Goal: Information Seeking & Learning: Learn about a topic

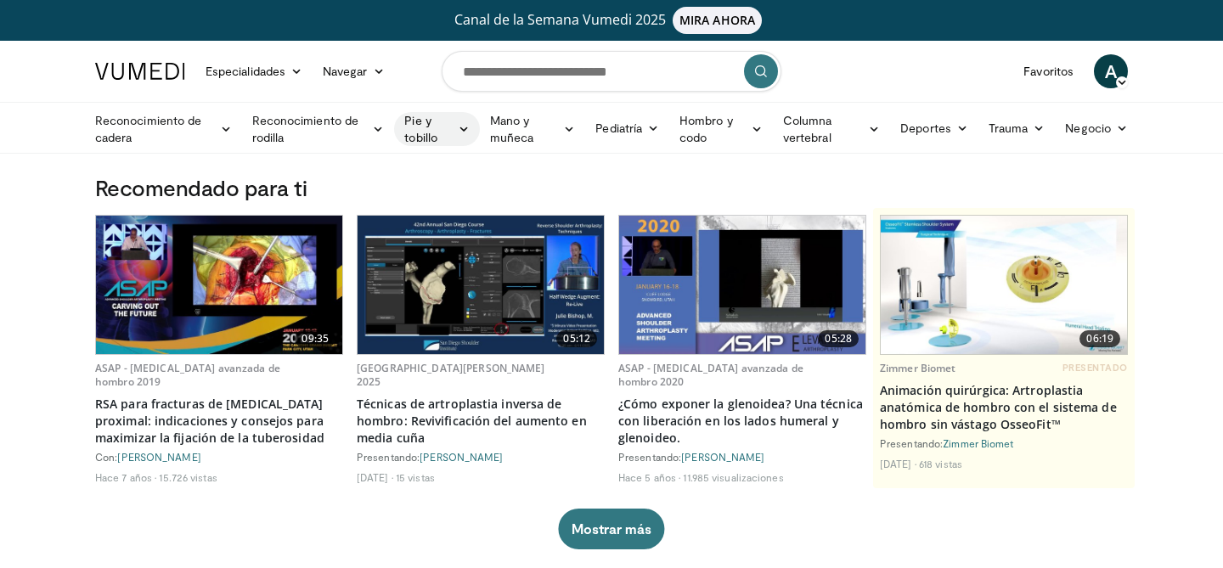
click at [412, 123] on font "Pie y tobillo" at bounding box center [420, 128] width 33 height 31
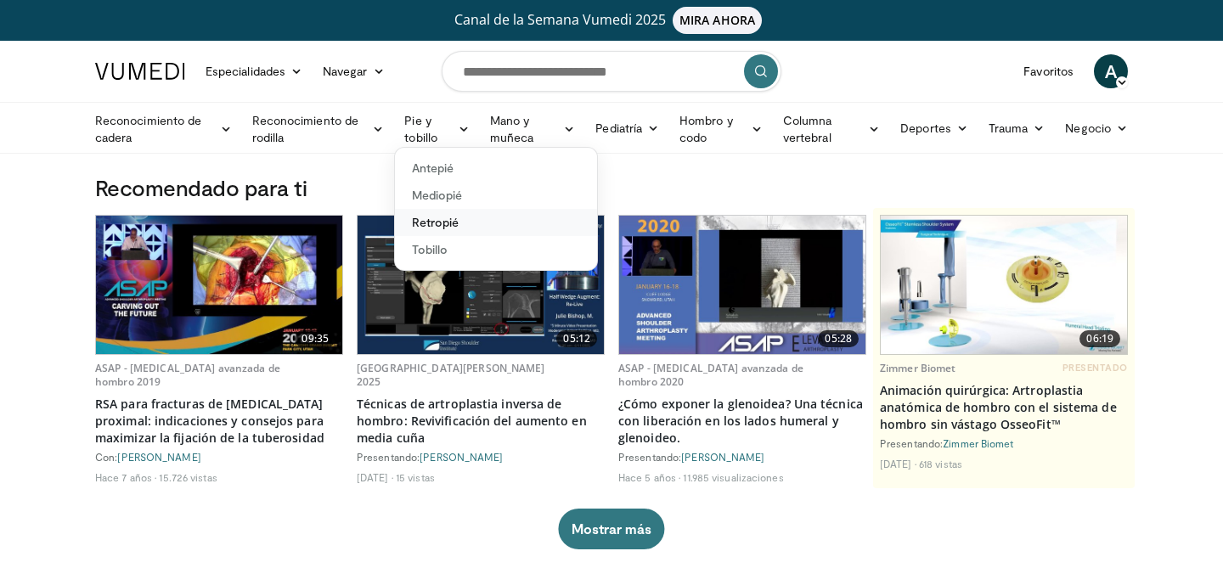
click at [443, 223] on font "Retropié" at bounding box center [436, 222] width 48 height 14
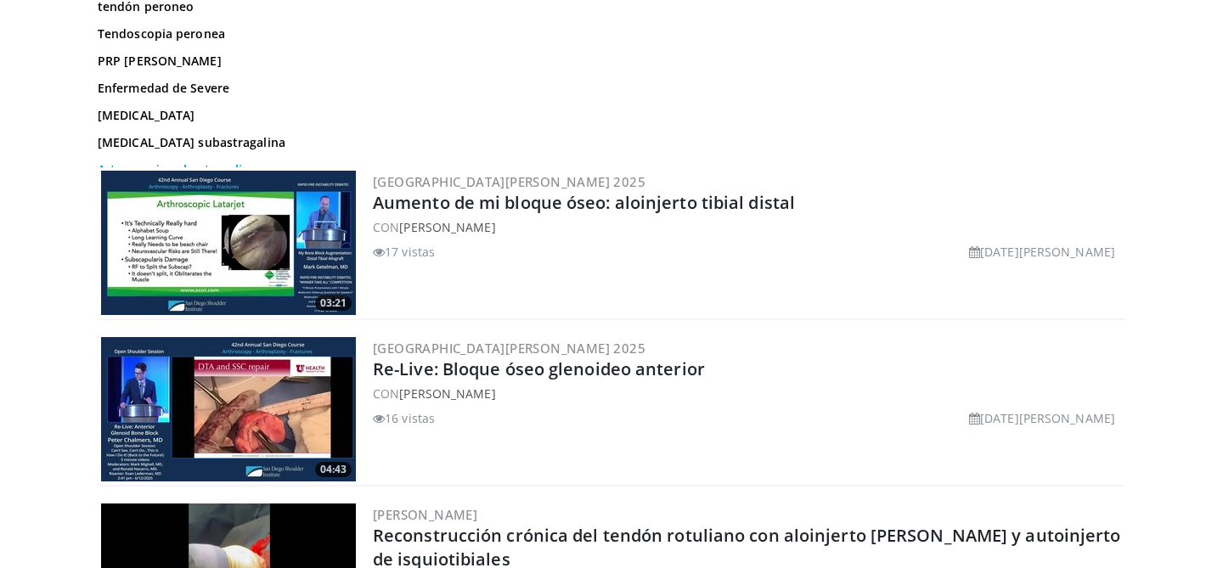
scroll to position [324, 0]
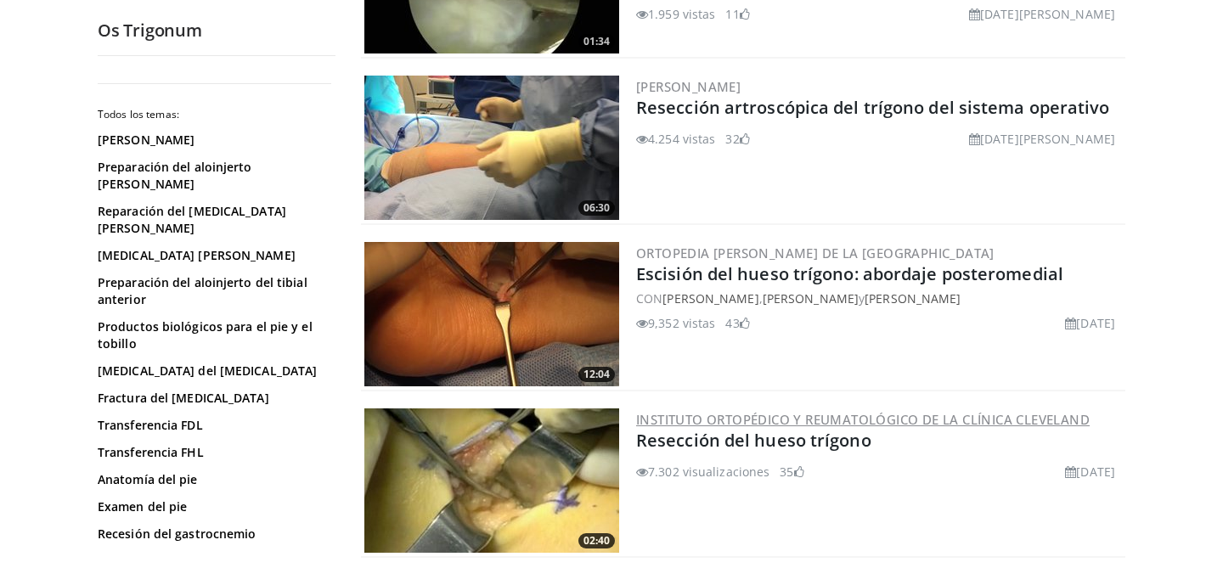
scroll to position [643, 0]
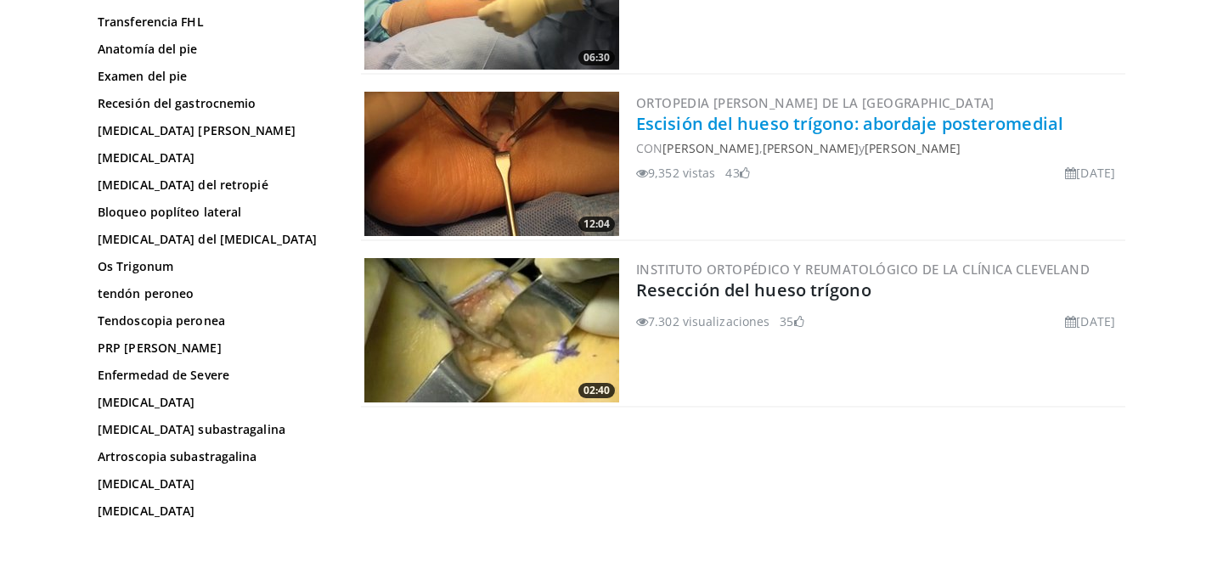
click at [776, 125] on font "Escisión del hueso trígono: abordaje posteromedial" at bounding box center [849, 123] width 427 height 23
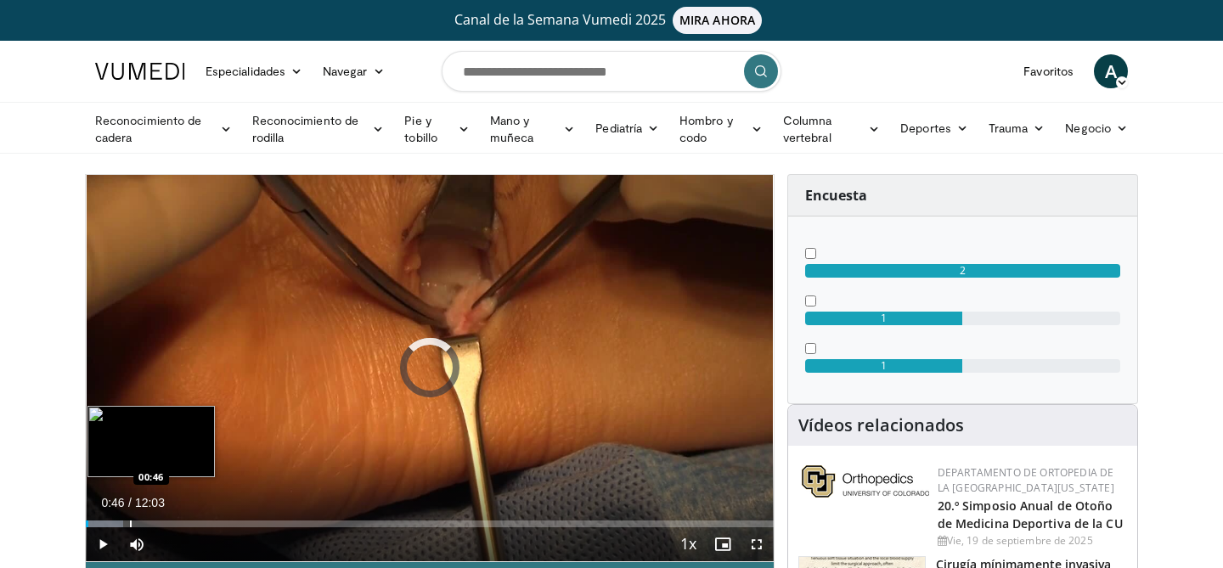
click at [130, 523] on div "Progress Bar" at bounding box center [131, 524] width 2 height 7
click at [115, 523] on div "Progress Bar" at bounding box center [116, 524] width 2 height 7
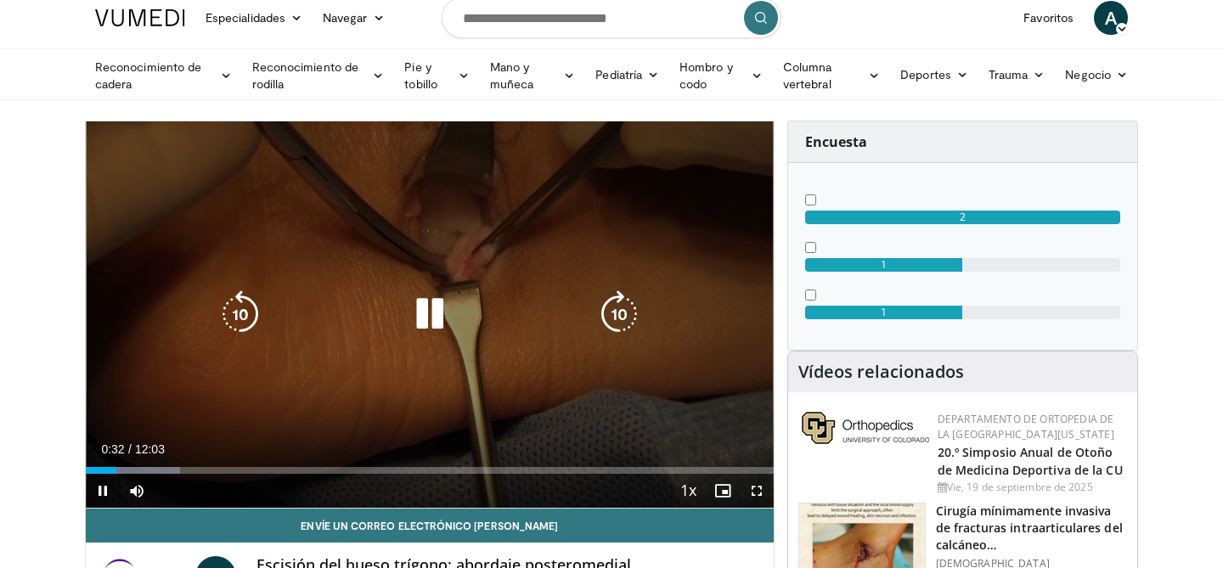
scroll to position [59, 0]
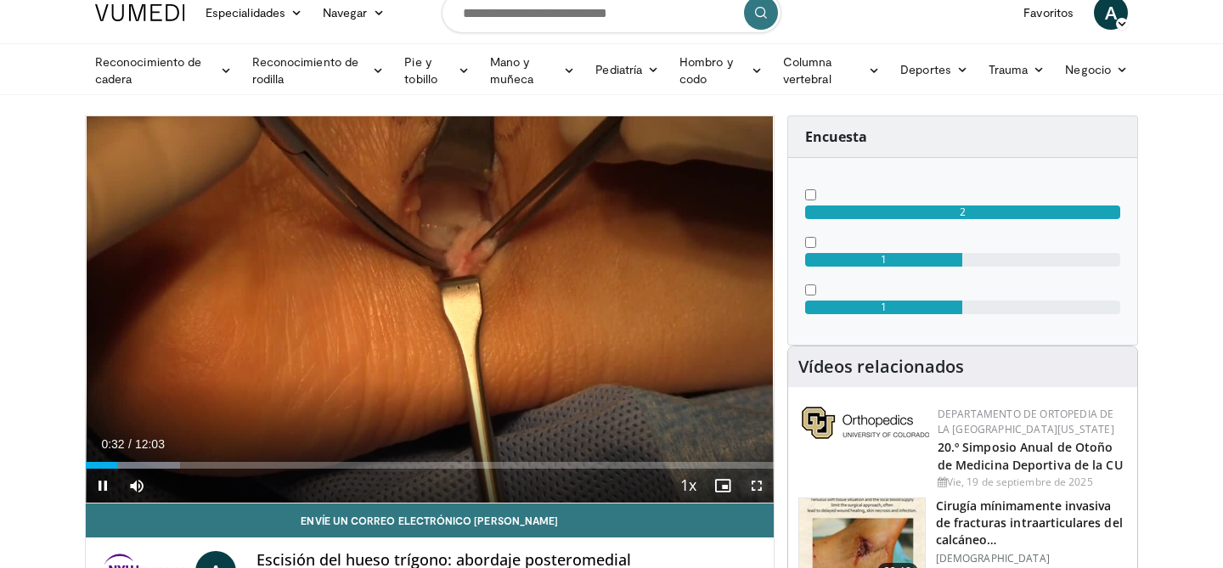
click at [754, 481] on span "Video Player" at bounding box center [757, 486] width 34 height 34
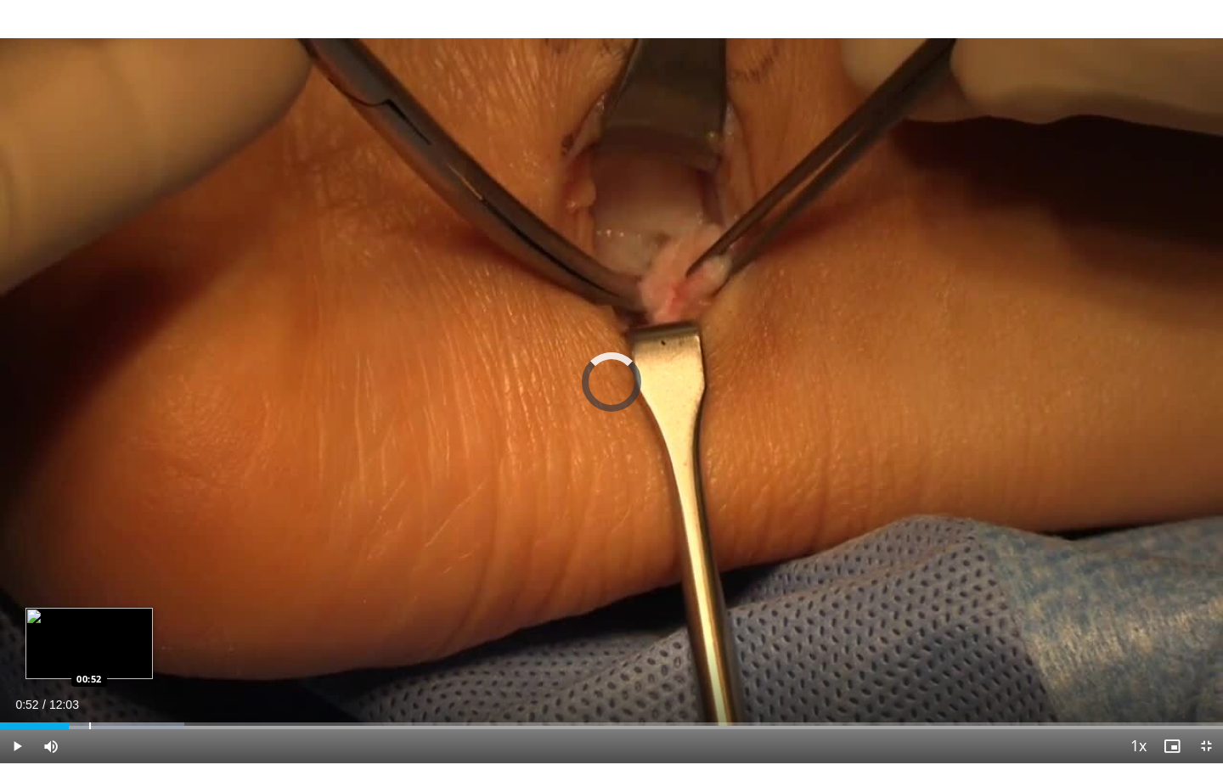
click at [89, 567] on div "Progress Bar" at bounding box center [90, 726] width 2 height 7
click at [118, 567] on div "Progress Bar" at bounding box center [119, 726] width 2 height 7
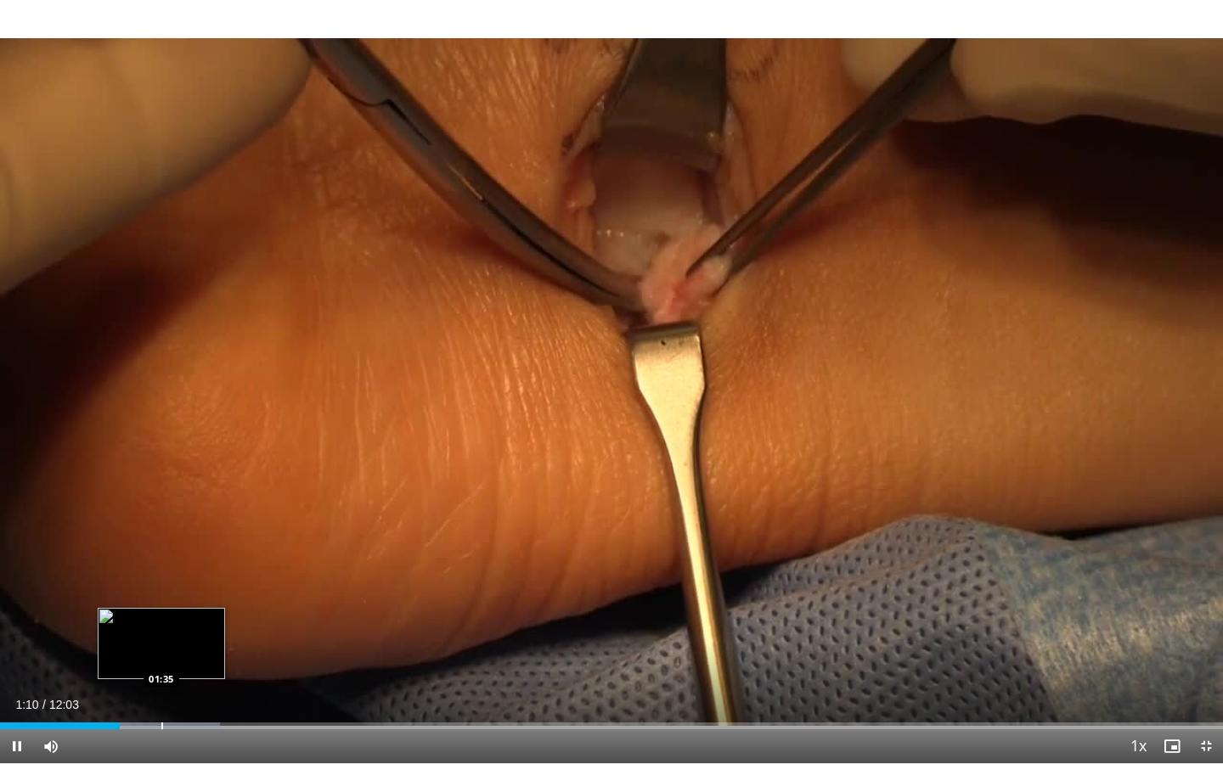
click at [161, 567] on div "Progress Bar" at bounding box center [162, 726] width 2 height 7
click at [204, 567] on div "Progress Bar" at bounding box center [205, 726] width 2 height 7
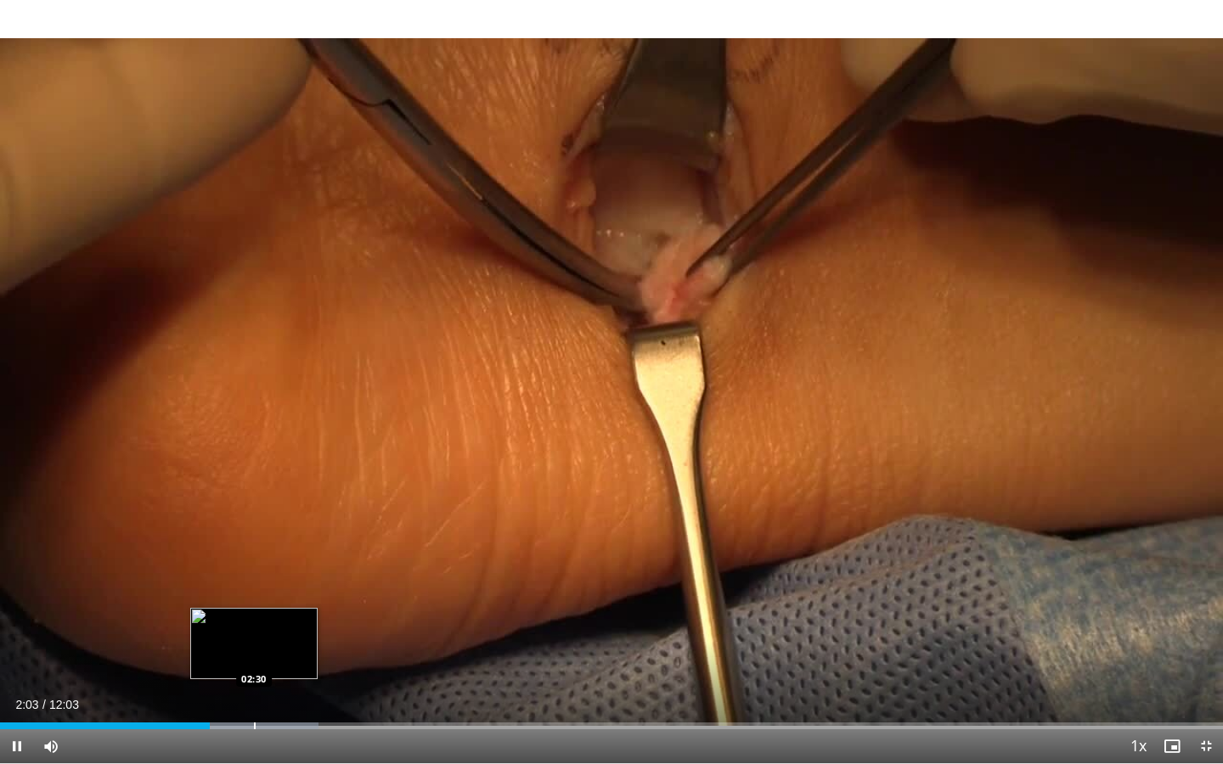
click at [254, 567] on div "Progress Bar" at bounding box center [255, 726] width 2 height 7
click at [285, 567] on div "Progress Bar" at bounding box center [286, 726] width 2 height 7
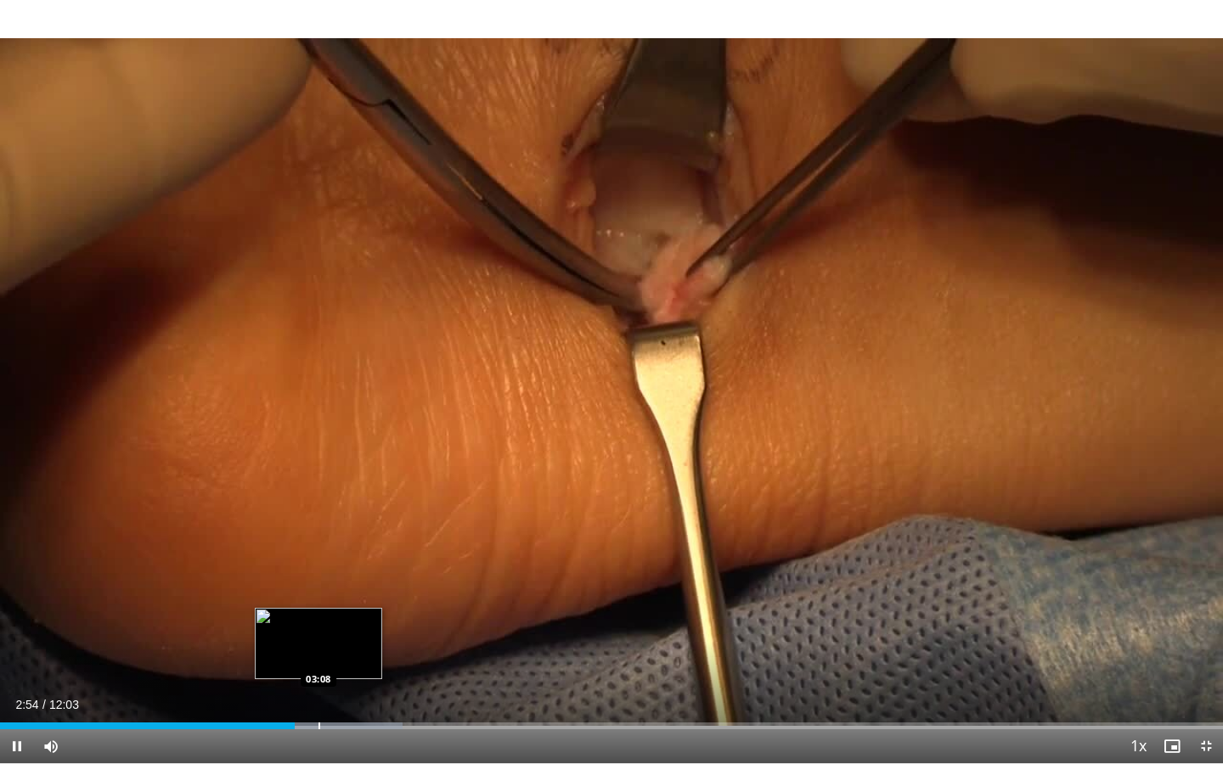
click at [319, 567] on div "Progress Bar" at bounding box center [320, 726] width 2 height 7
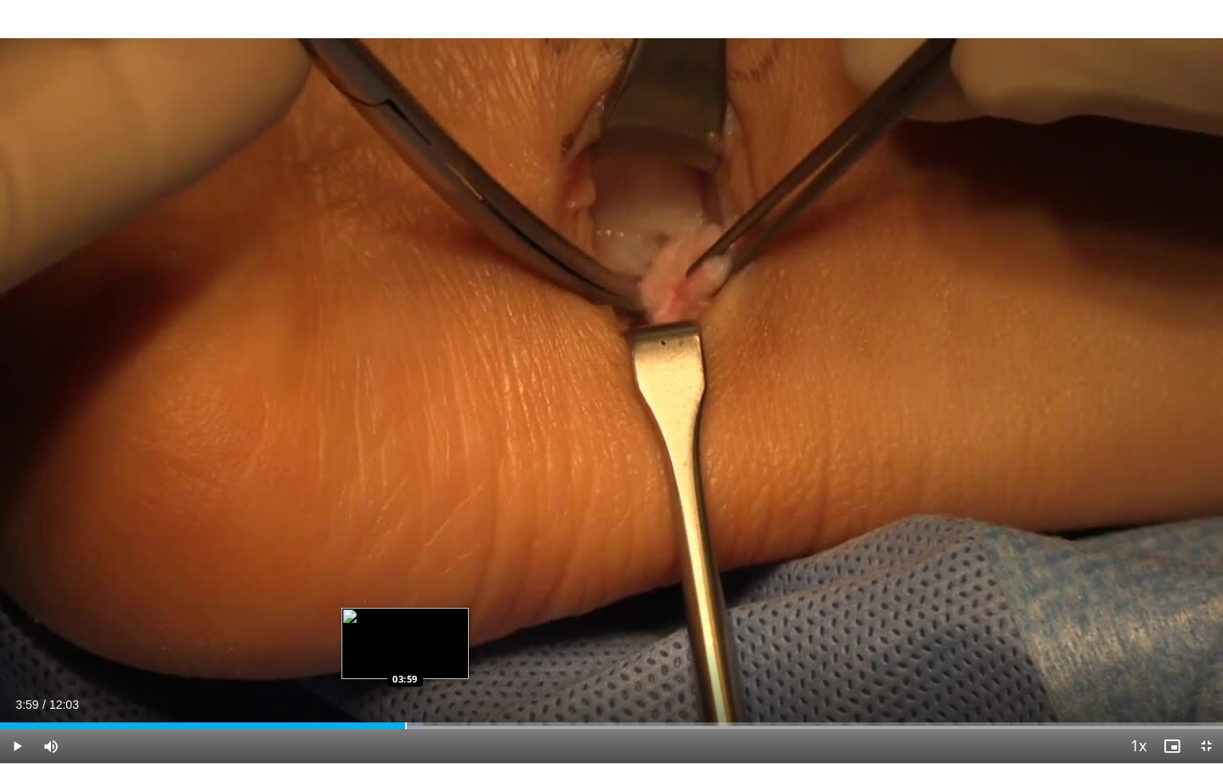
click at [404, 567] on div "Loaded : 34.59% 03:59 03:59" at bounding box center [611, 722] width 1223 height 16
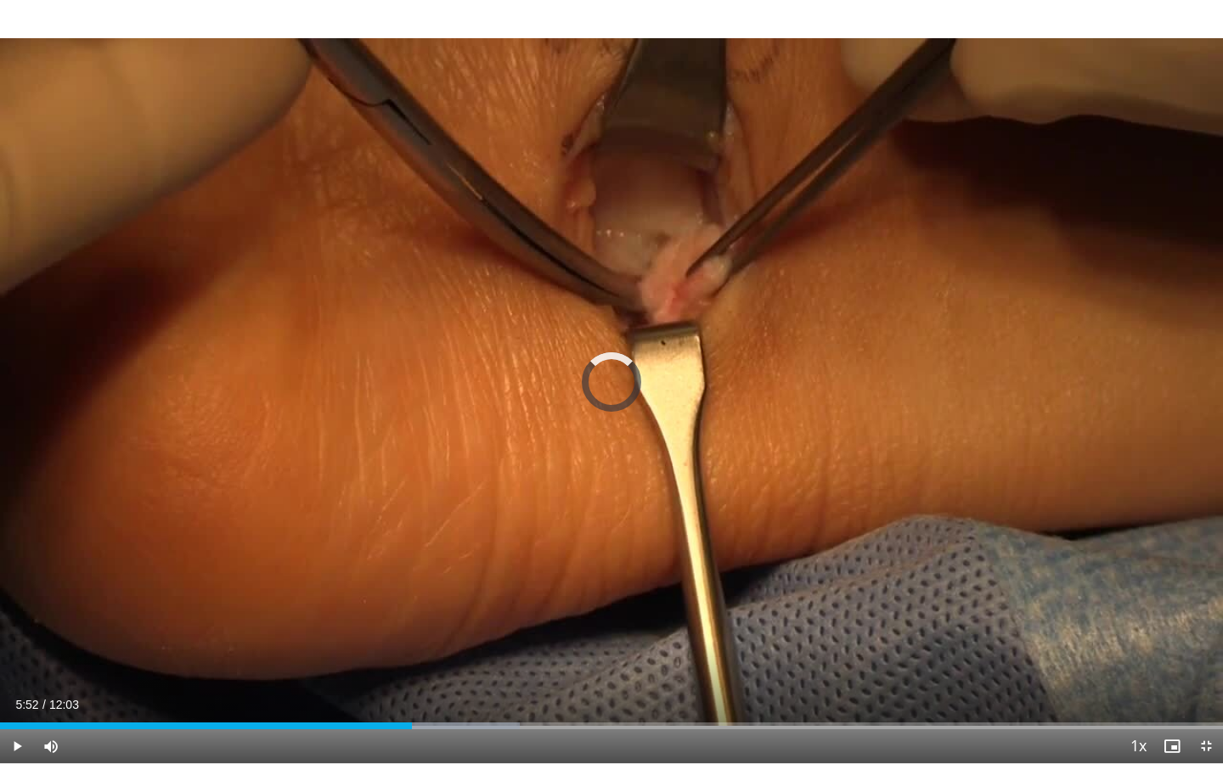
click at [596, 567] on div "Loaded : 42.50% 05:52 05:52" at bounding box center [611, 722] width 1223 height 16
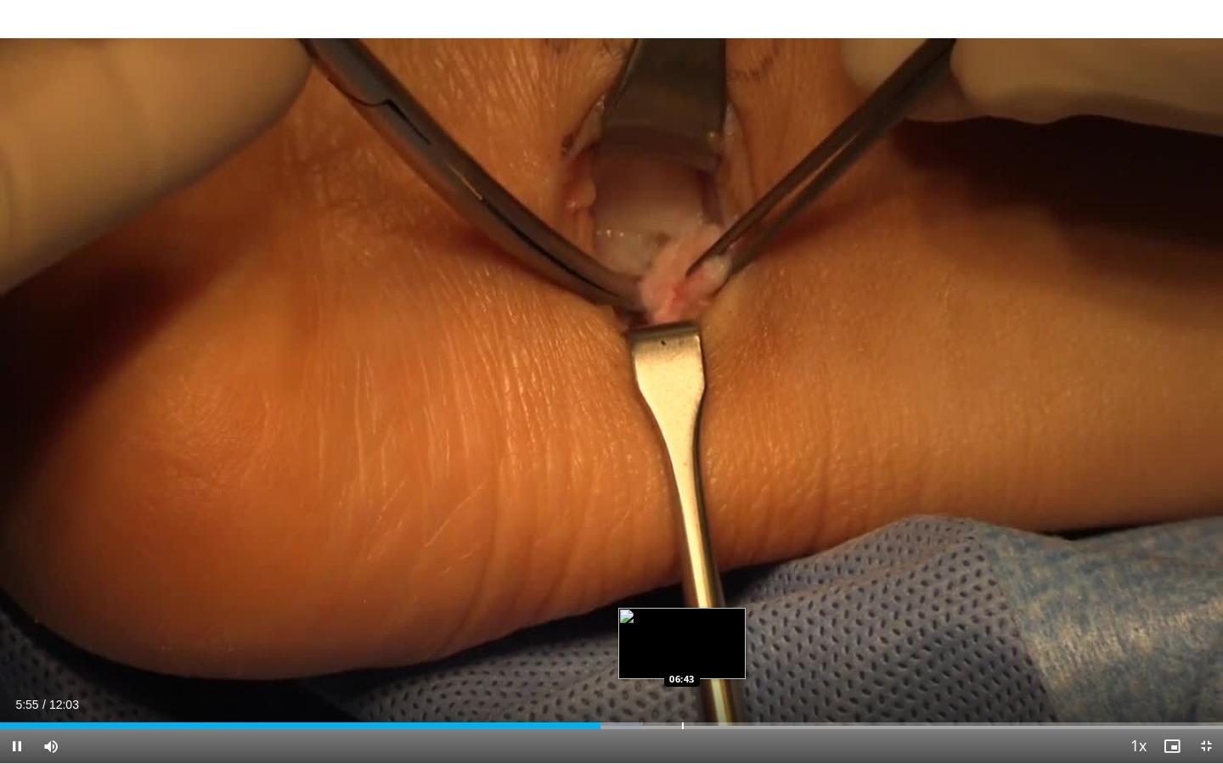
click at [682, 567] on div "Loaded : 52.58% 05:55 06:43" at bounding box center [611, 722] width 1223 height 16
click at [668, 567] on div "Progress Bar" at bounding box center [669, 726] width 2 height 7
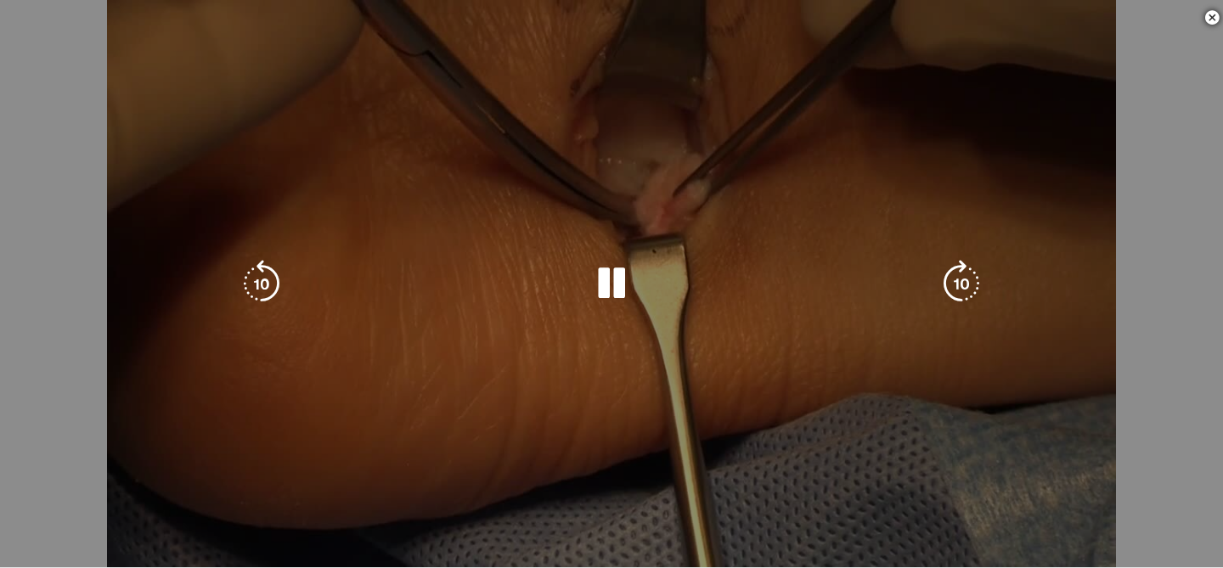
scroll to position [491, 0]
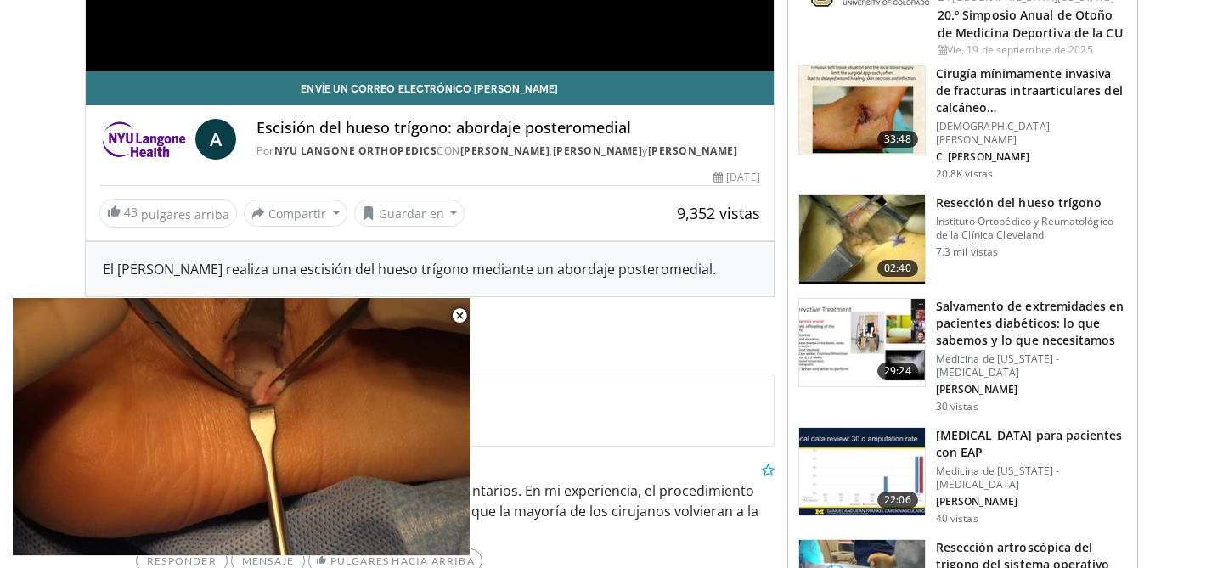
click at [873, 220] on img at bounding box center [862, 239] width 126 height 88
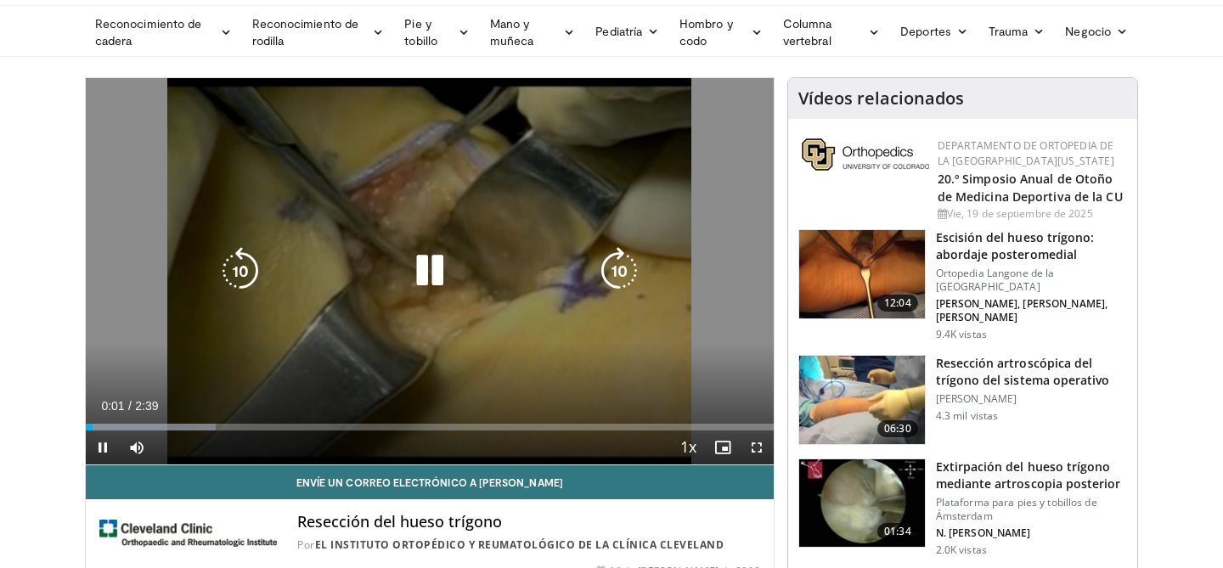
scroll to position [99, 0]
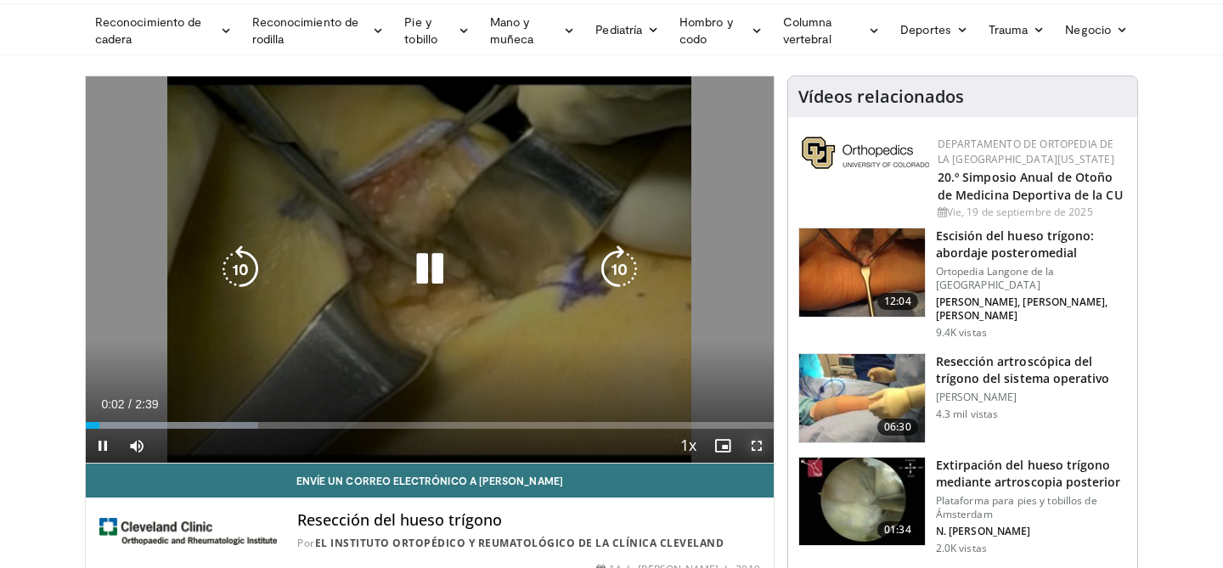
click at [764, 444] on span "Video Player" at bounding box center [757, 446] width 34 height 34
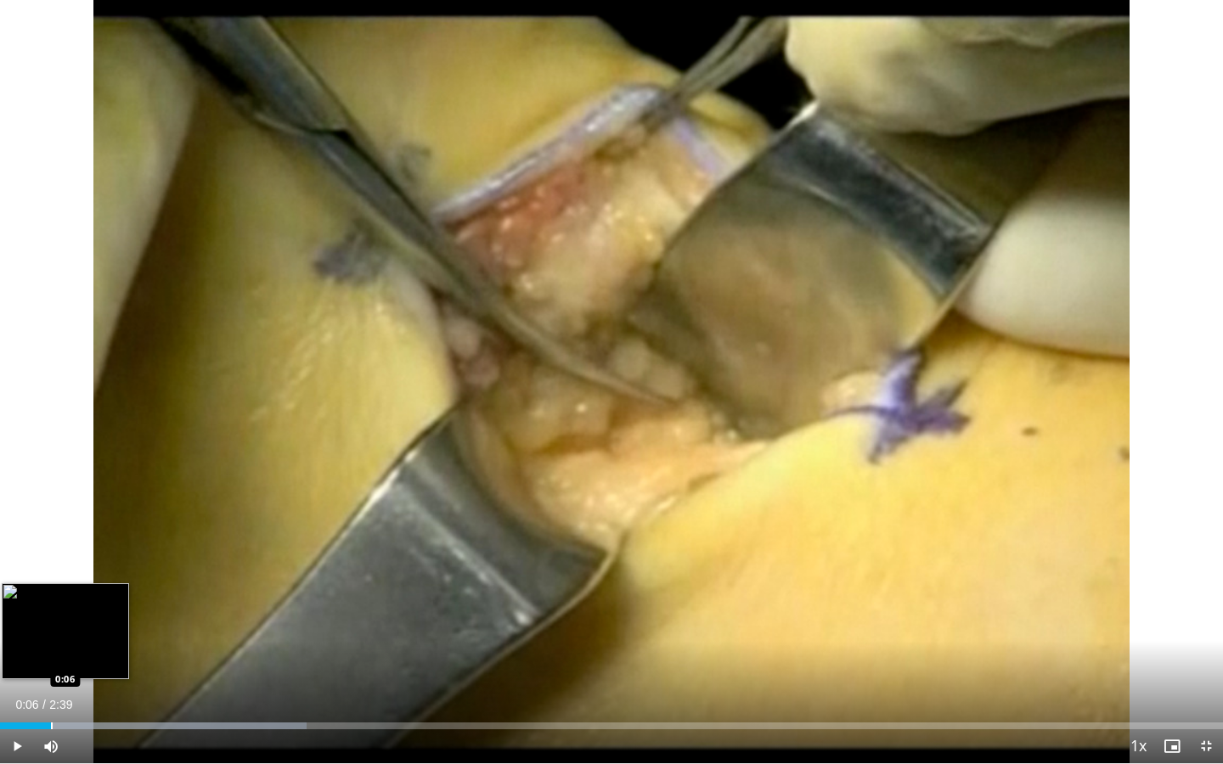
click at [51, 567] on div "Progress Bar" at bounding box center [52, 726] width 2 height 7
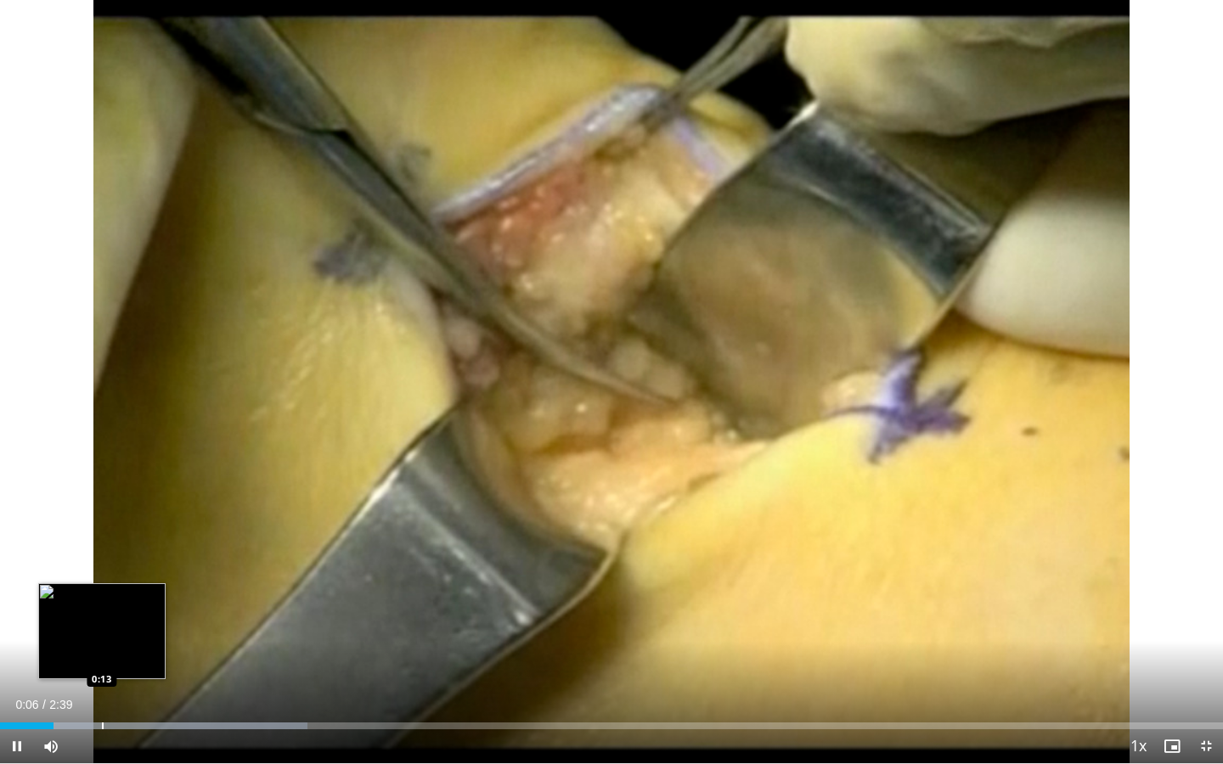
click at [103, 567] on div "Progress Bar" at bounding box center [103, 726] width 2 height 7
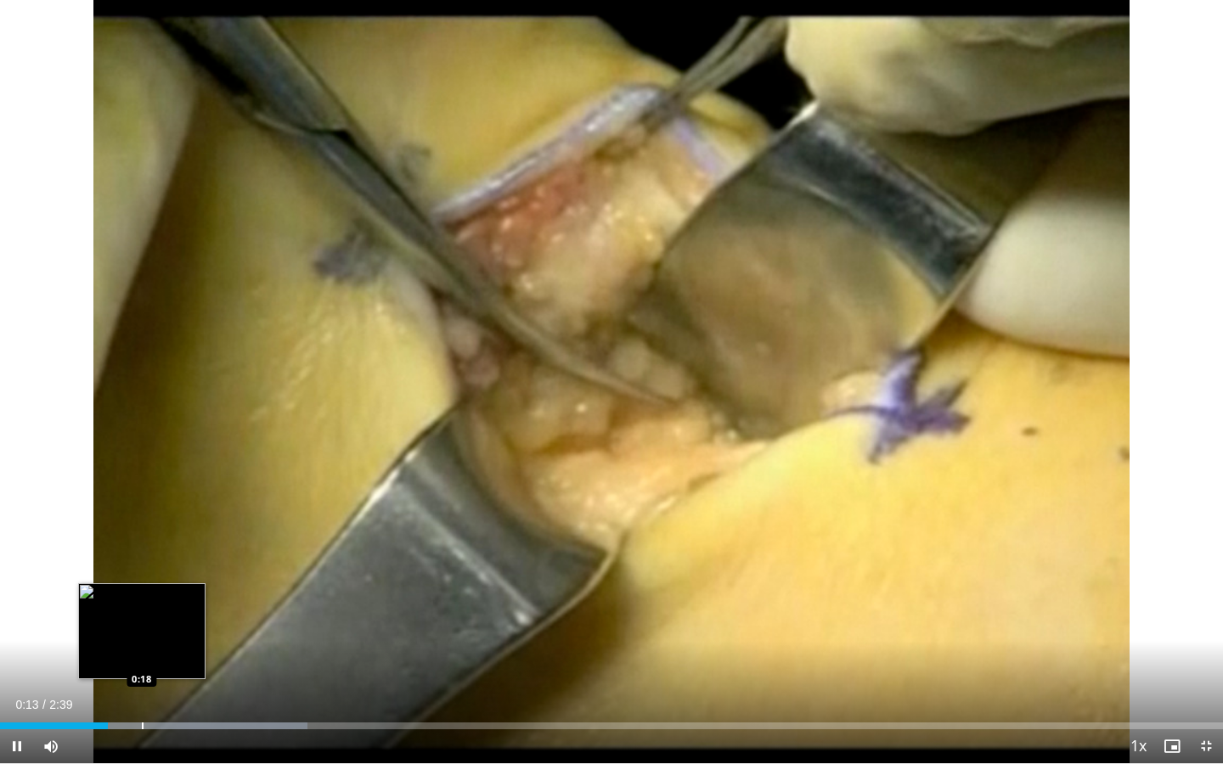
click at [144, 567] on div "Progress Bar" at bounding box center [143, 726] width 2 height 7
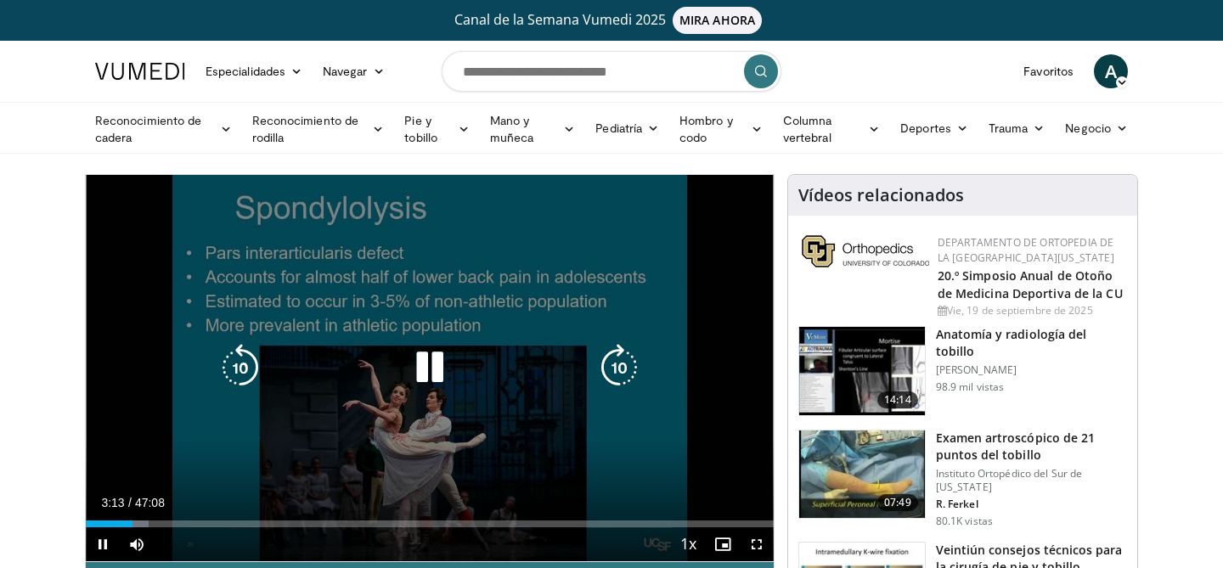
click at [438, 372] on icon "Video Player" at bounding box center [430, 368] width 48 height 48
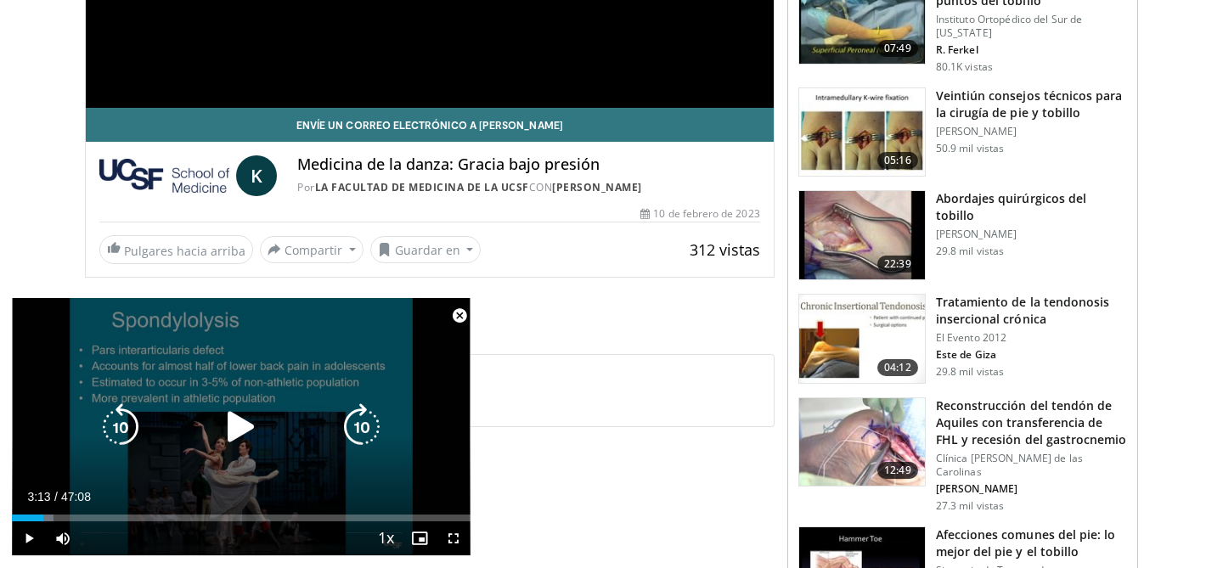
scroll to position [453, 0]
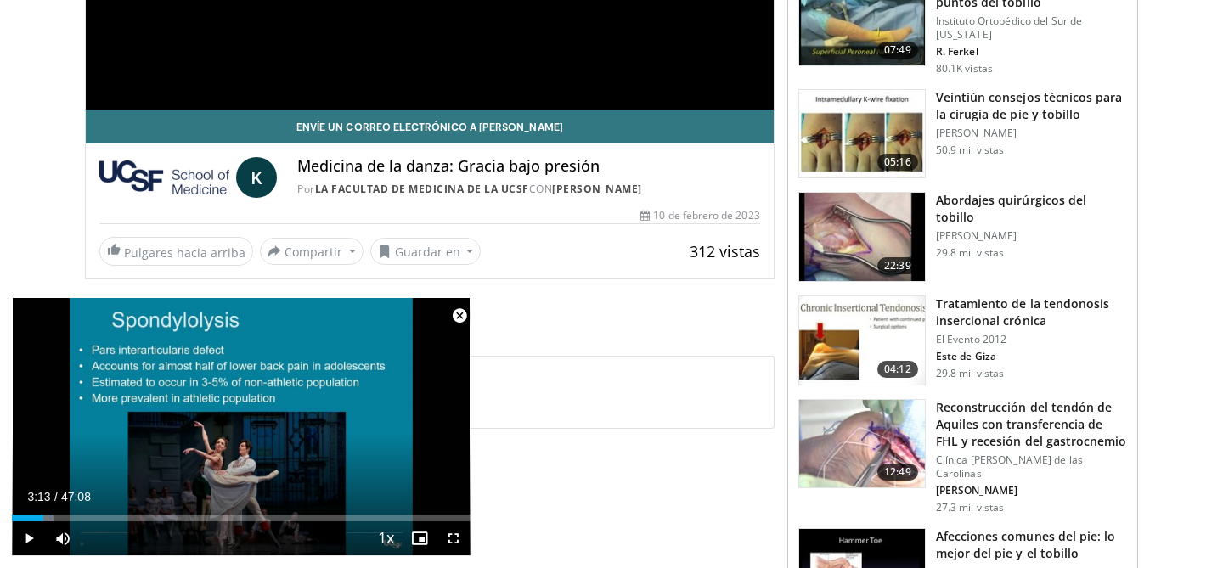
click at [459, 310] on span "Video Player" at bounding box center [460, 316] width 34 height 34
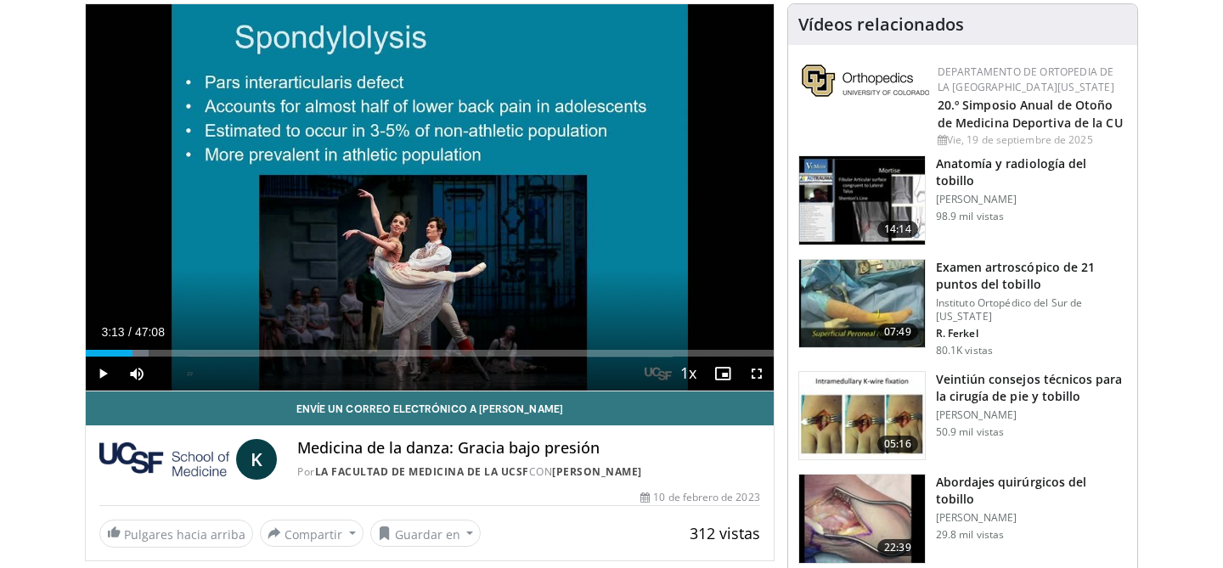
scroll to position [0, 0]
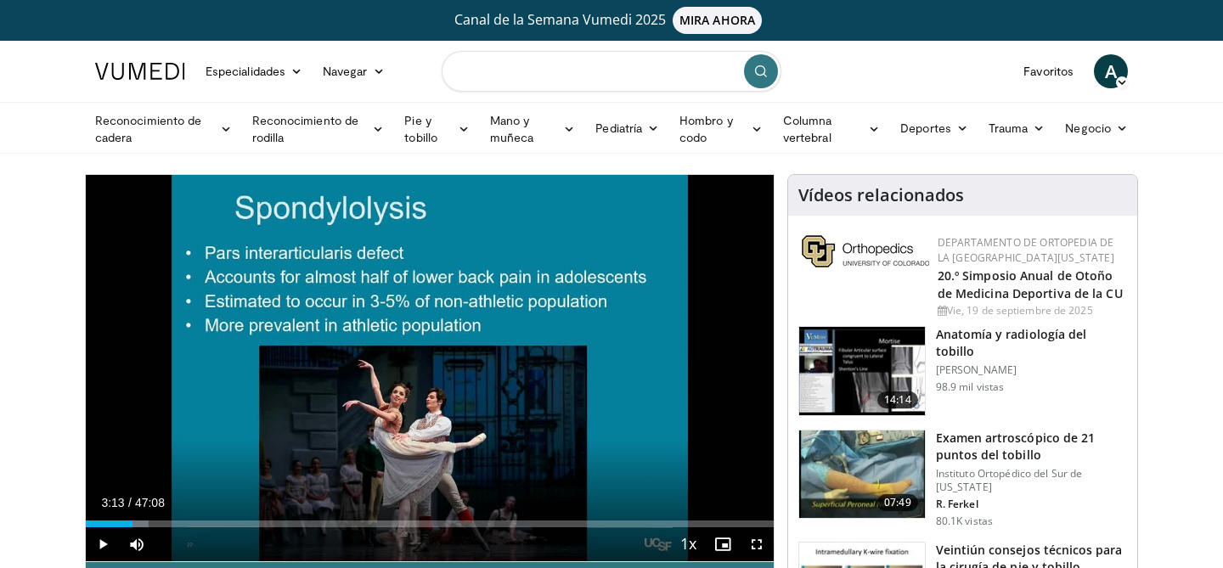
click at [578, 63] on input "Buscar temas, intervenciones" at bounding box center [612, 71] width 340 height 41
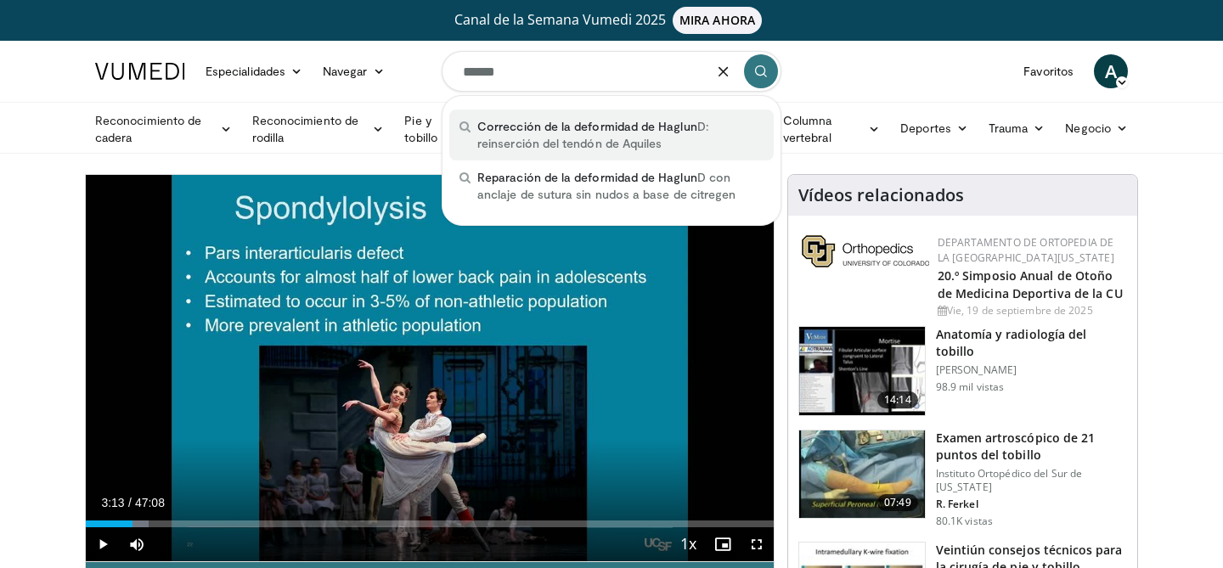
click at [569, 146] on font "D: reinserción del tendón de Aquiles" at bounding box center [592, 134] width 231 height 31
type input "**********"
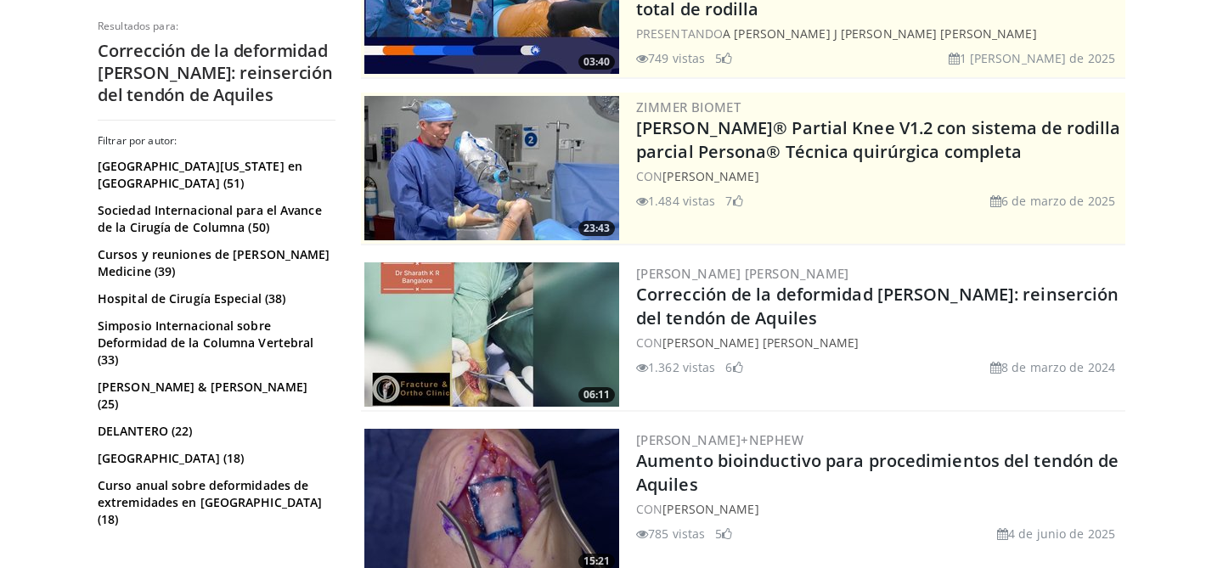
scroll to position [300, 0]
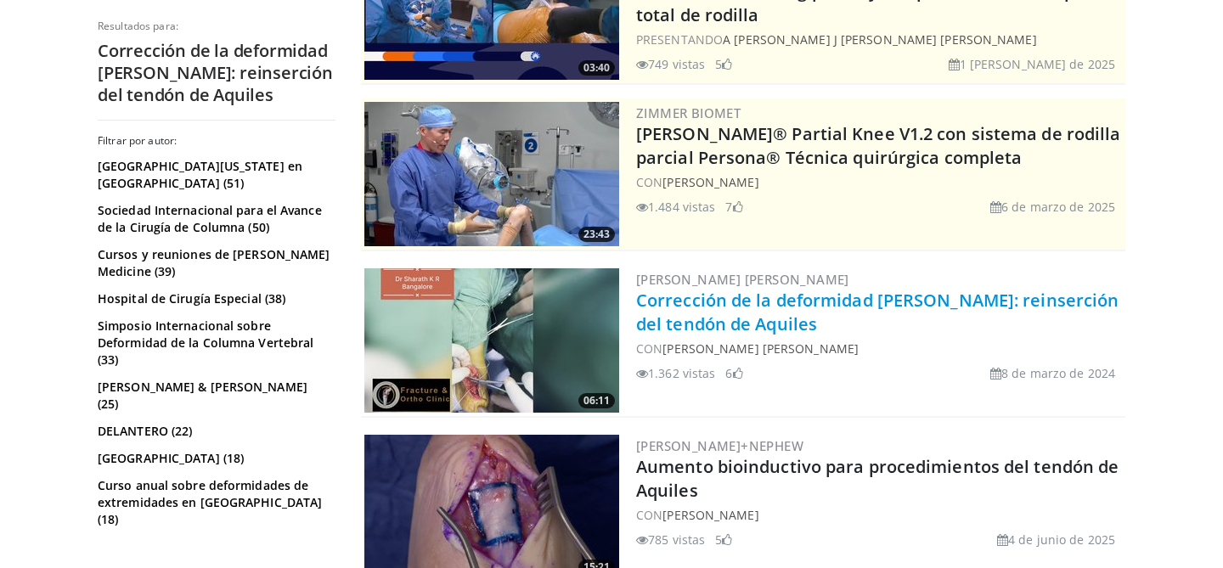
click at [736, 302] on font "Corrección de la deformidad [PERSON_NAME]: reinserción del tendón de Aquiles" at bounding box center [877, 312] width 482 height 47
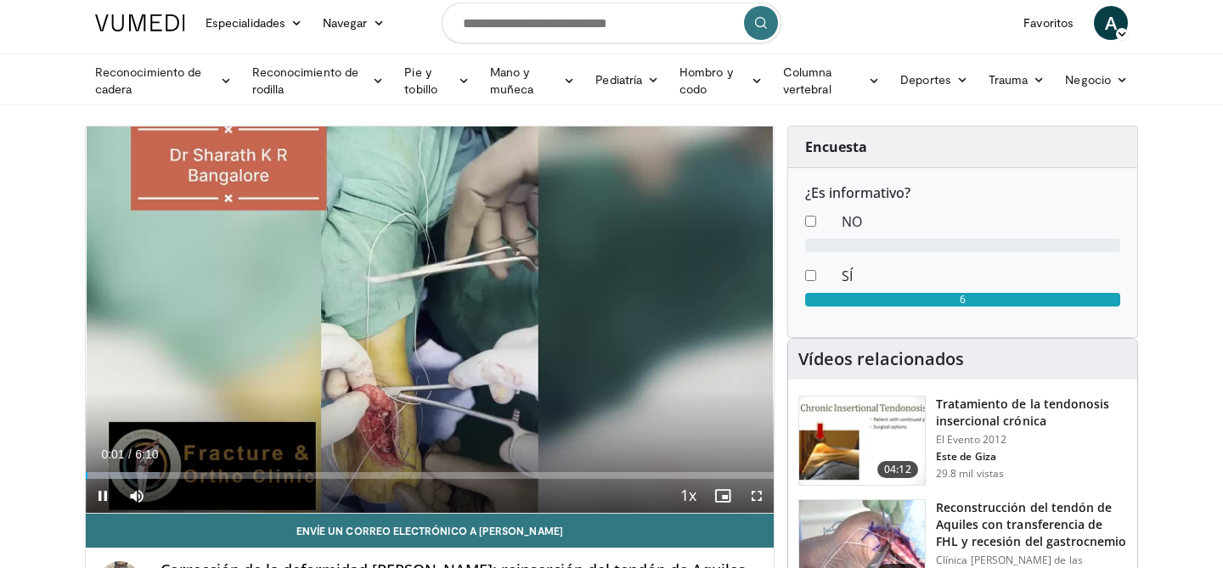
scroll to position [77, 0]
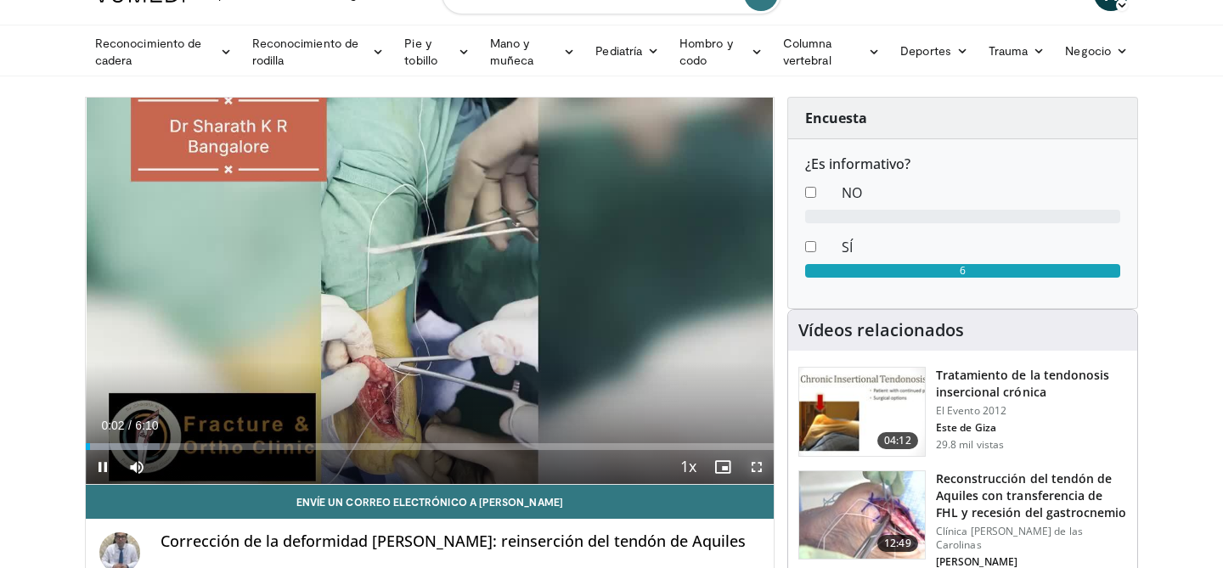
click at [755, 465] on span "Video Player" at bounding box center [757, 467] width 34 height 34
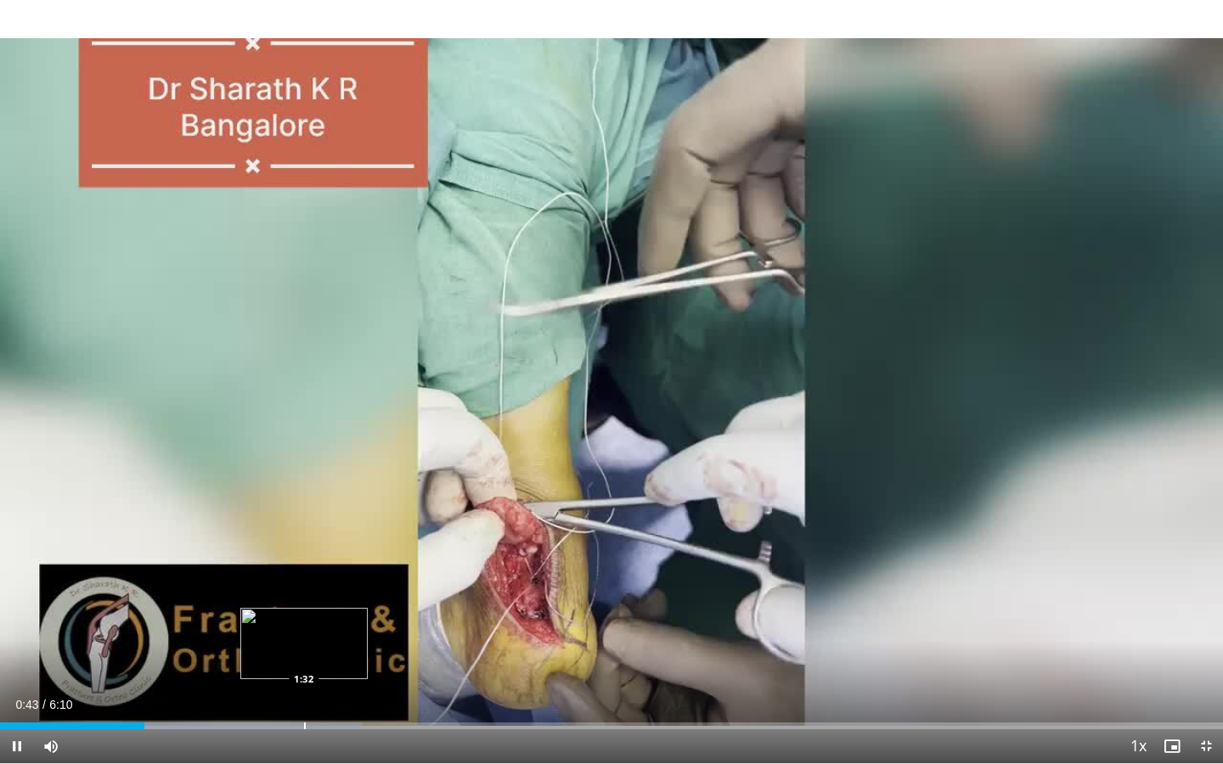
click at [303, 567] on div "Loaded : 29.59% 0:43 1:32" at bounding box center [611, 722] width 1223 height 16
click at [448, 567] on div "Current Time 1:32 / Duration 6:10 Pause Skip Backward Skip Forward Mute Loaded …" at bounding box center [611, 747] width 1223 height 34
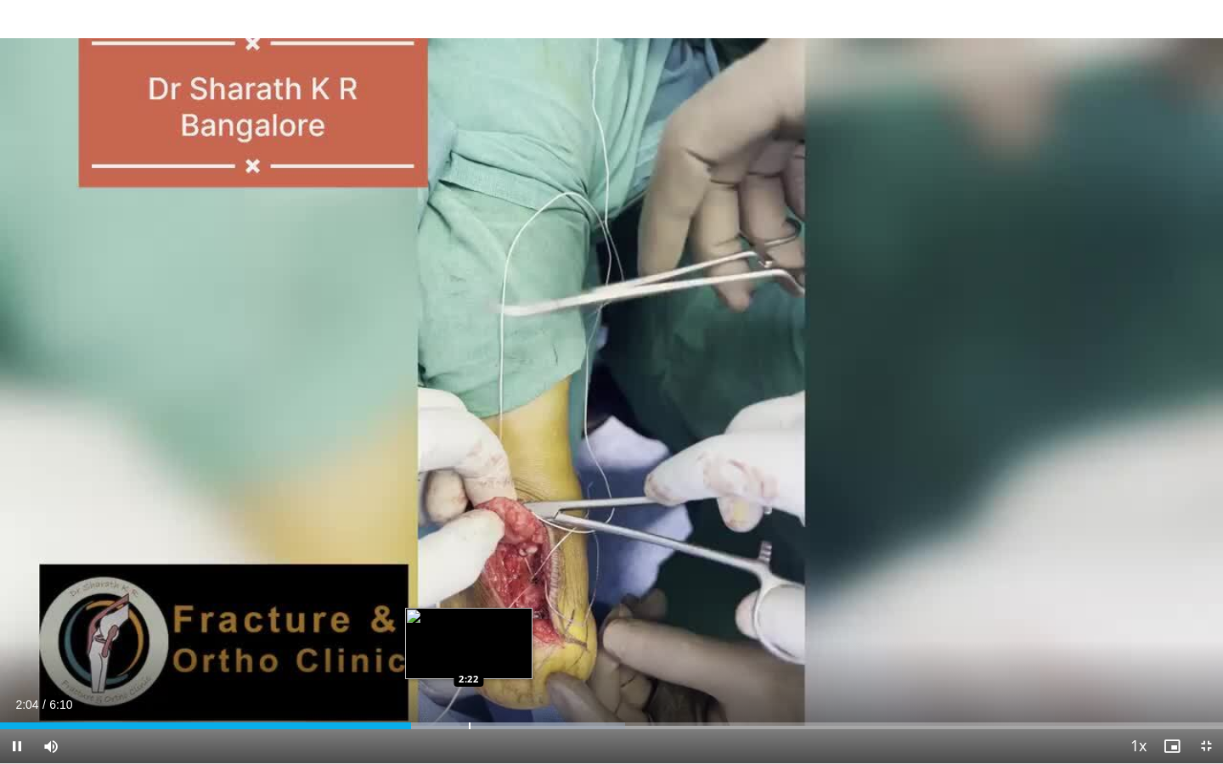
click at [468, 567] on div "Loaded : 51.13% 2:04 2:22" at bounding box center [611, 722] width 1223 height 16
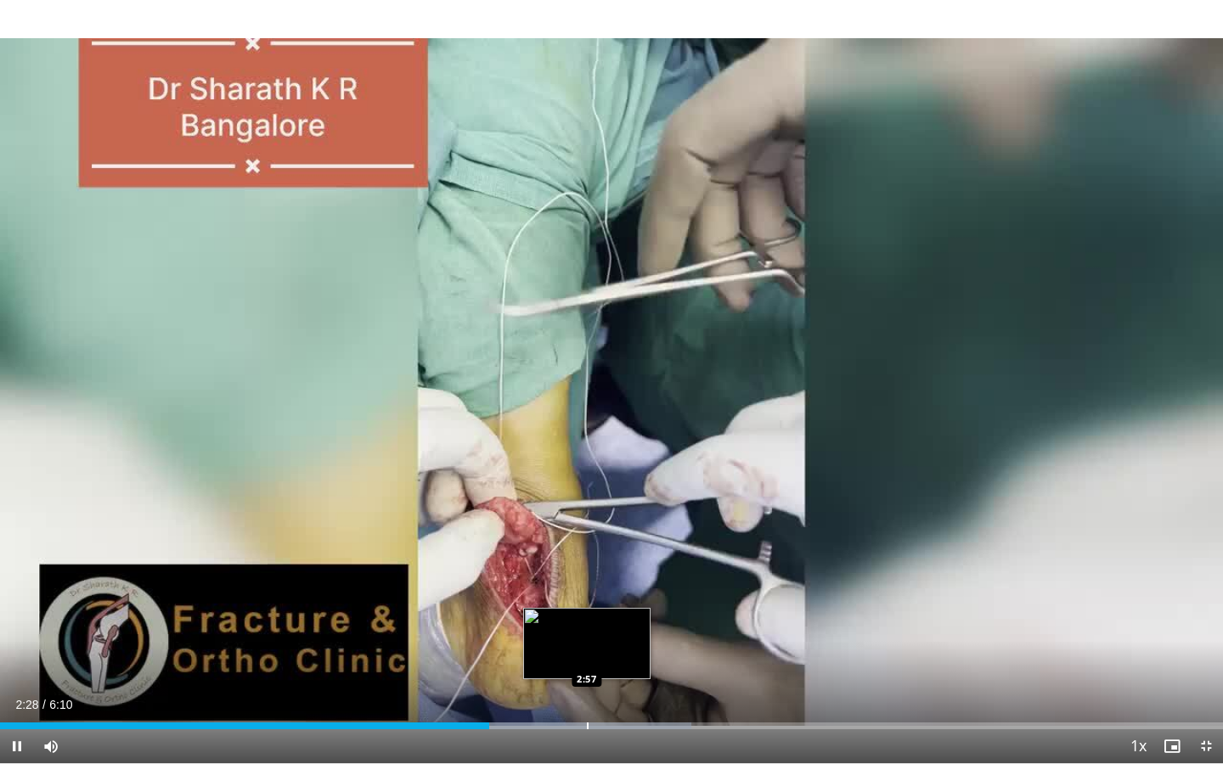
click at [587, 567] on div "Progress Bar" at bounding box center [588, 726] width 2 height 7
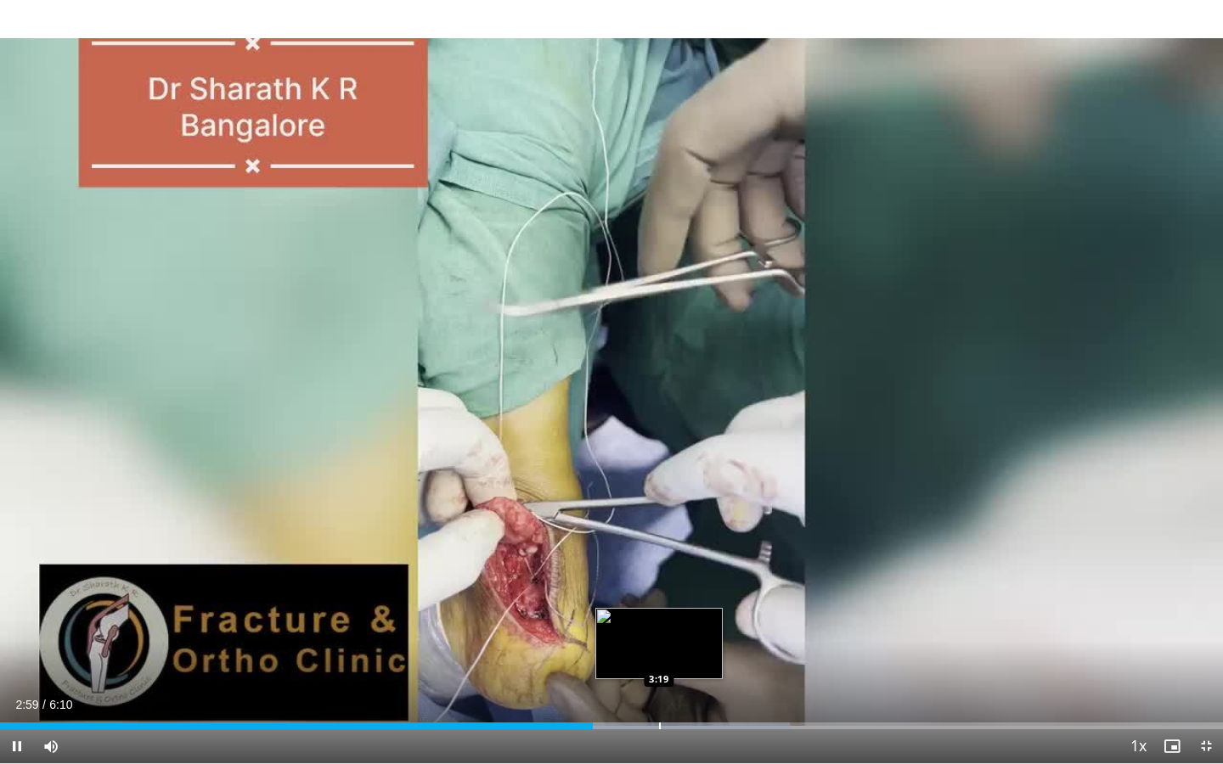
click at [660, 567] on div "Progress Bar" at bounding box center [660, 726] width 2 height 7
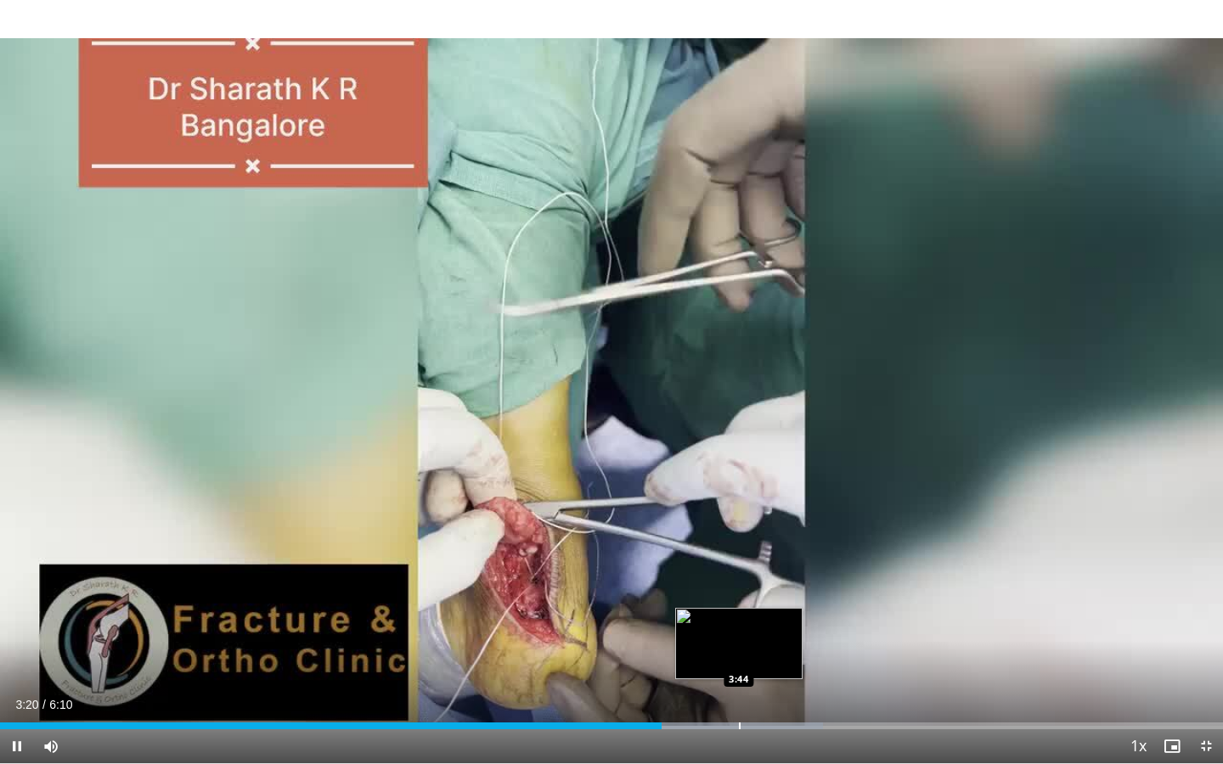
click at [739, 567] on div "Progress Bar" at bounding box center [740, 726] width 2 height 7
click at [766, 567] on div "Progress Bar" at bounding box center [767, 726] width 2 height 7
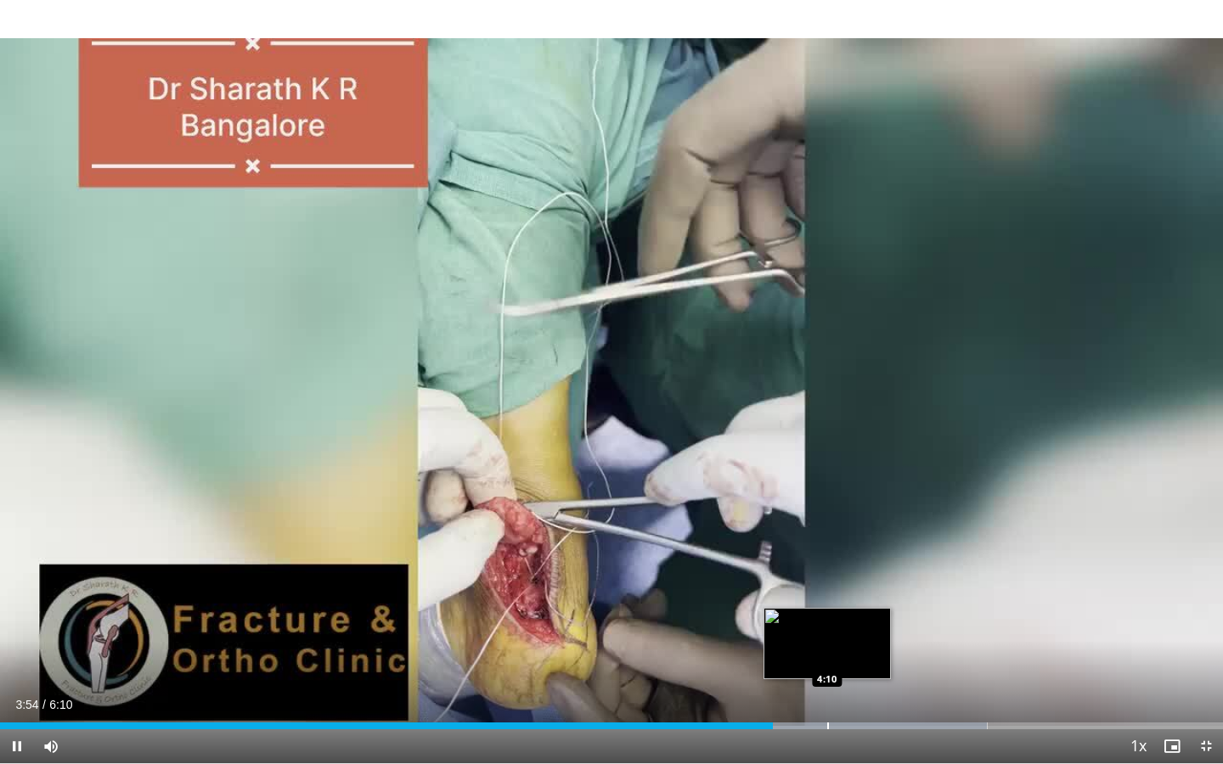
click at [824, 567] on div "Loaded : 80.73% 3:54 4:10" at bounding box center [611, 722] width 1223 height 16
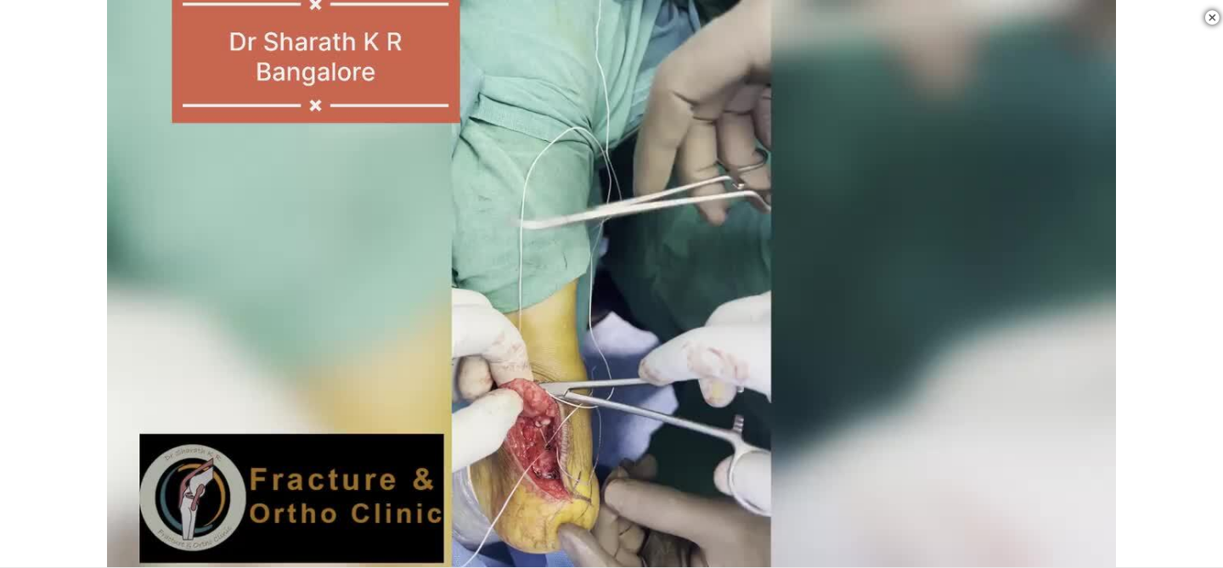
scroll to position [429, 0]
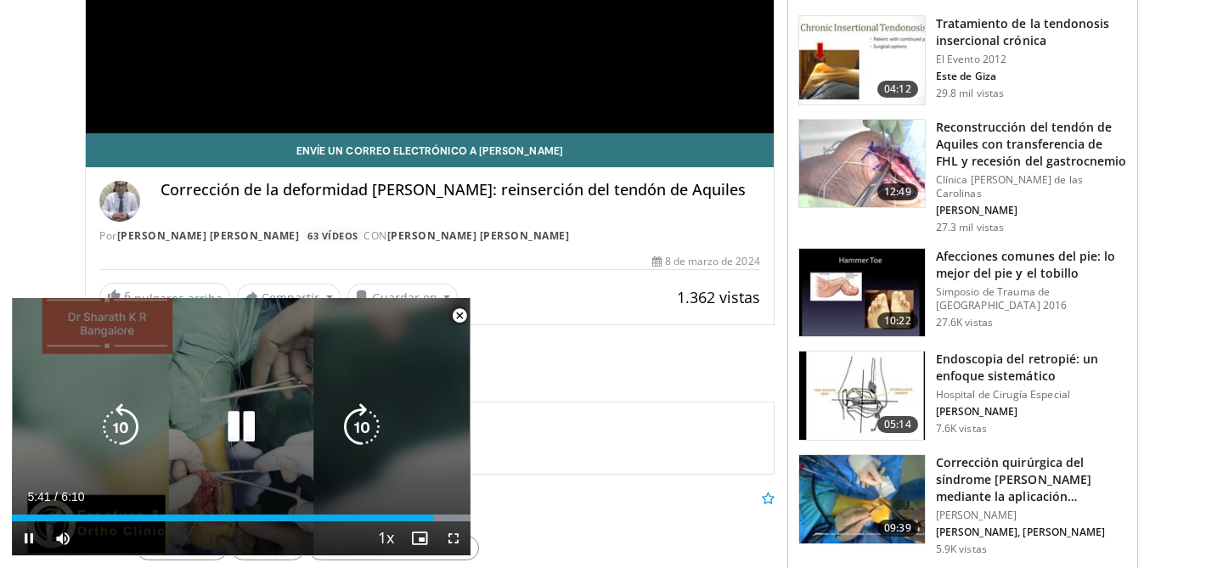
click at [251, 430] on icon "Video Player" at bounding box center [241, 427] width 48 height 48
